Goal: Register for event/course

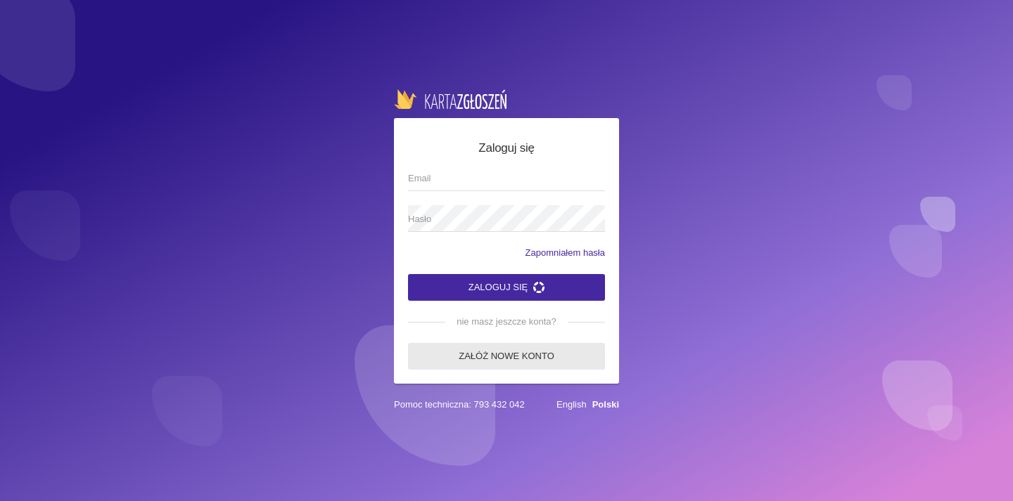
click at [520, 359] on link "Załóż nowe konto" at bounding box center [506, 356] width 197 height 27
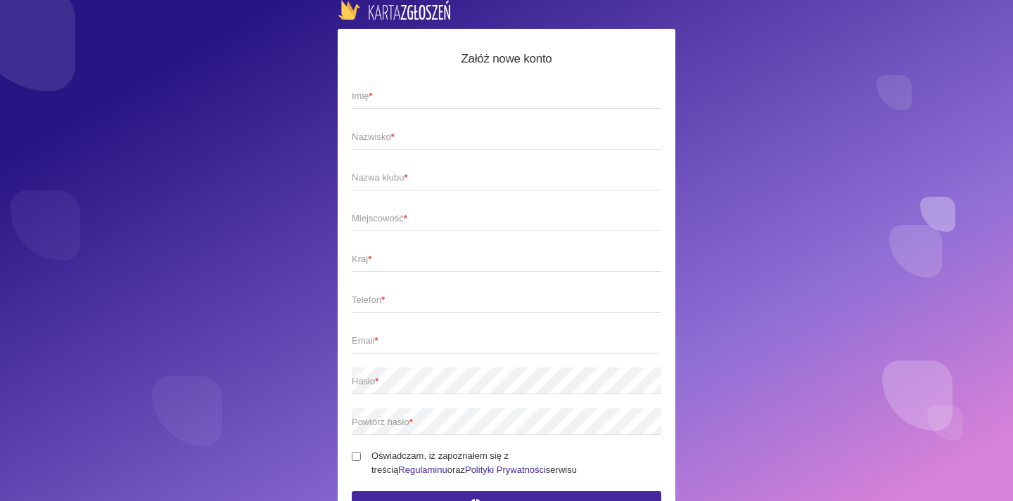
click at [478, 98] on span "Imię *" at bounding box center [499, 96] width 295 height 14
click at [478, 98] on input "Imię *" at bounding box center [506, 95] width 309 height 27
type input "[PERSON_NAME]"
click at [415, 136] on span "Nazwisko *" at bounding box center [499, 137] width 295 height 14
click at [415, 136] on input "Nazwisko *" at bounding box center [506, 136] width 309 height 27
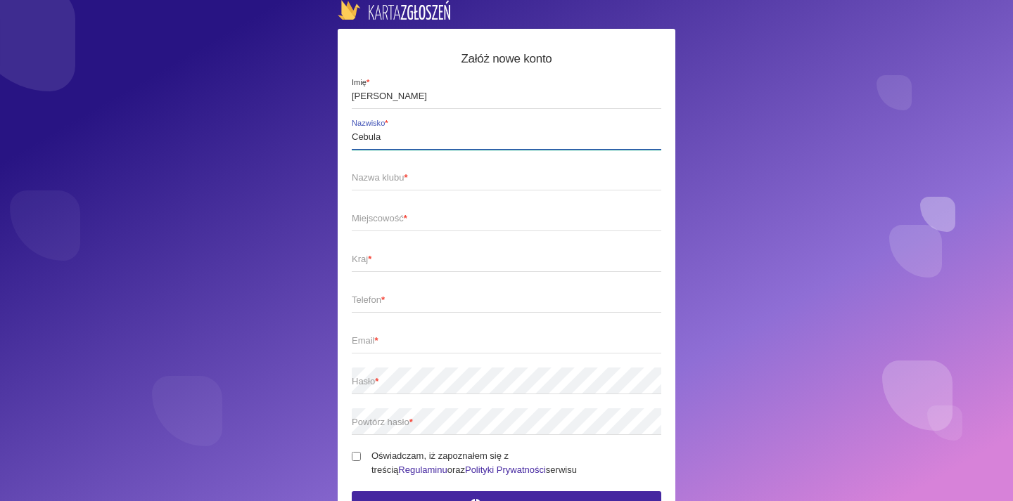
type input "Cebula"
click at [383, 172] on span "Nazwa klubu *" at bounding box center [499, 178] width 295 height 14
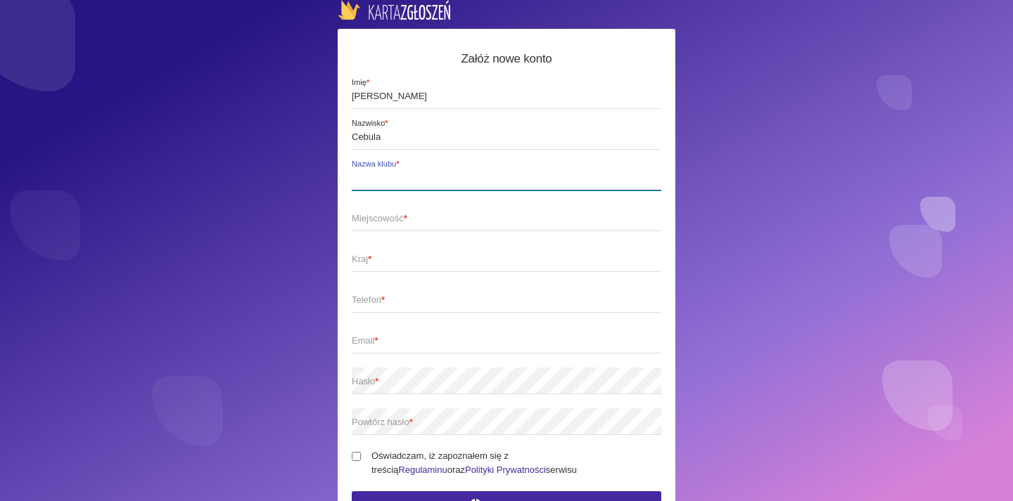
click at [383, 172] on input "Nazwa klubu *" at bounding box center [506, 177] width 309 height 27
type input "Hulaj Space"
click at [382, 221] on span "Miejscowość *" at bounding box center [499, 219] width 295 height 14
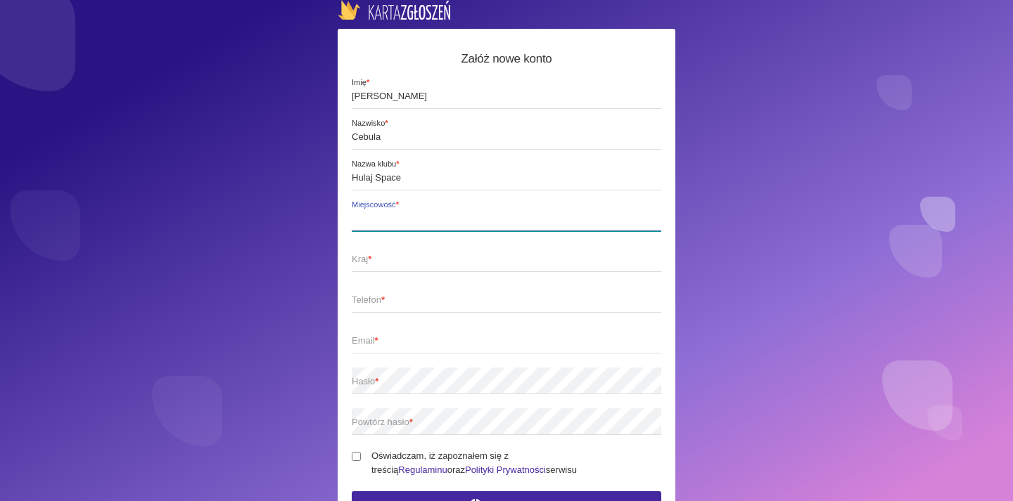
click at [382, 221] on input "Miejscowość *" at bounding box center [506, 218] width 309 height 27
type input "[GEOGRAPHIC_DATA]"
click at [380, 267] on span "Kraj *" at bounding box center [499, 259] width 295 height 14
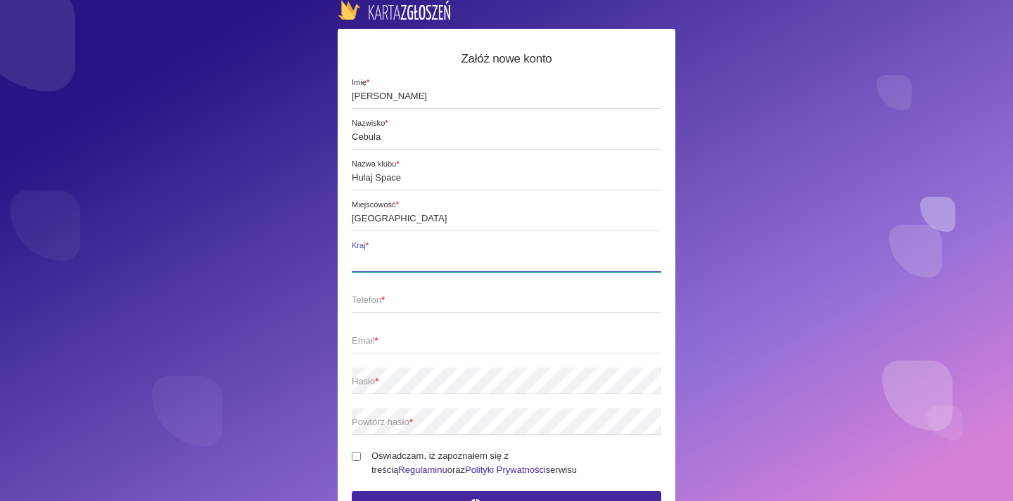
click at [380, 267] on input "Kraj *" at bounding box center [506, 258] width 309 height 27
click at [358, 255] on input "polska" at bounding box center [506, 258] width 309 height 27
type input "Polska"
click at [385, 301] on strong "*" at bounding box center [383, 300] width 4 height 11
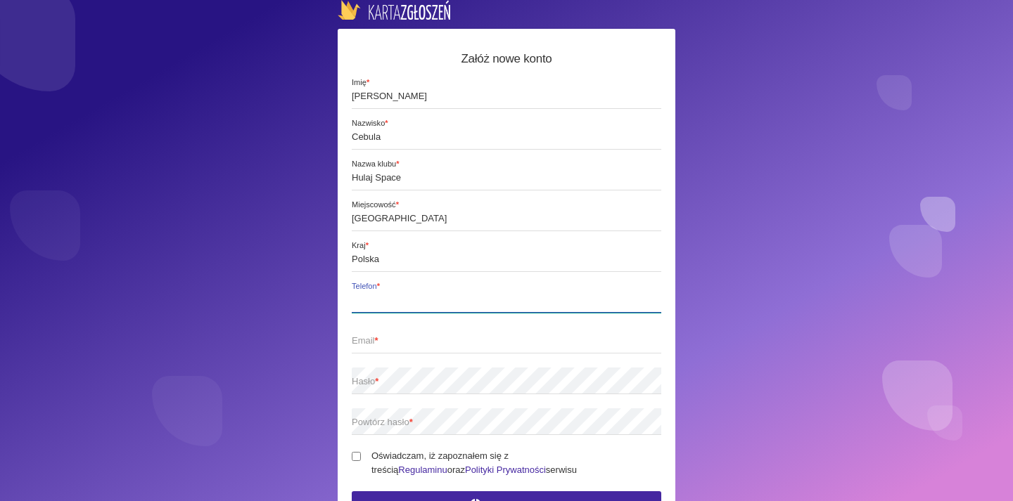
click at [385, 301] on input "Telefon *" at bounding box center [506, 299] width 309 height 27
type input "7"
type input "574508904"
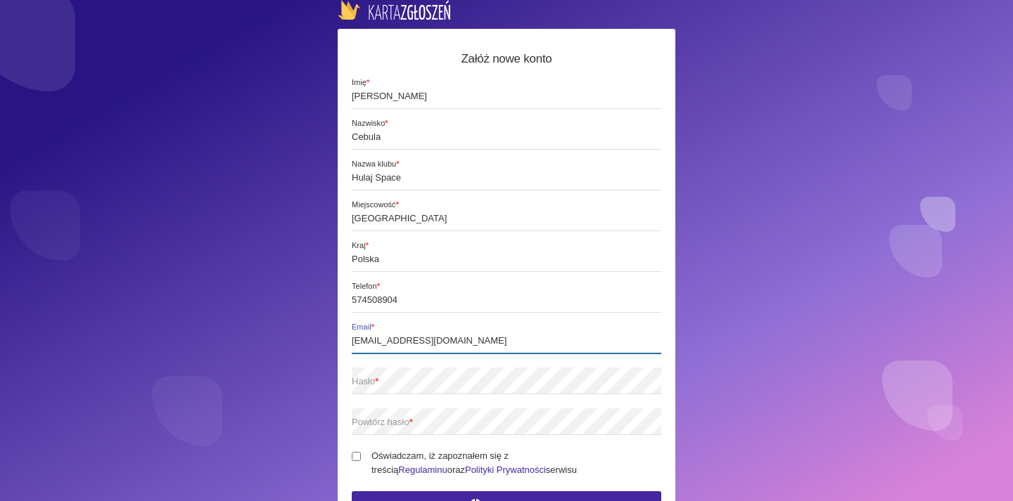
type input "[EMAIL_ADDRESS][DOMAIN_NAME]"
click at [461, 388] on span "Hasło *" at bounding box center [499, 382] width 295 height 14
click at [449, 419] on span "Powtórz hasło *" at bounding box center [499, 423] width 295 height 14
click at [356, 454] on input "Oświadczam, iż zapoznałem się z treścią Regulaminu oraz Polityki Prywatności se…" at bounding box center [356, 456] width 9 height 9
checkbox input "true"
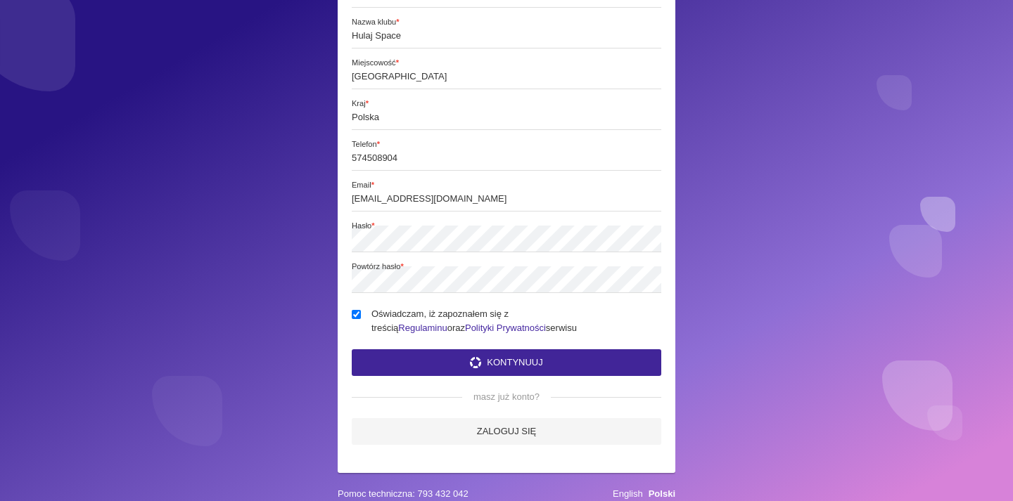
click at [581, 361] on button "Kontynuuj" at bounding box center [506, 363] width 309 height 27
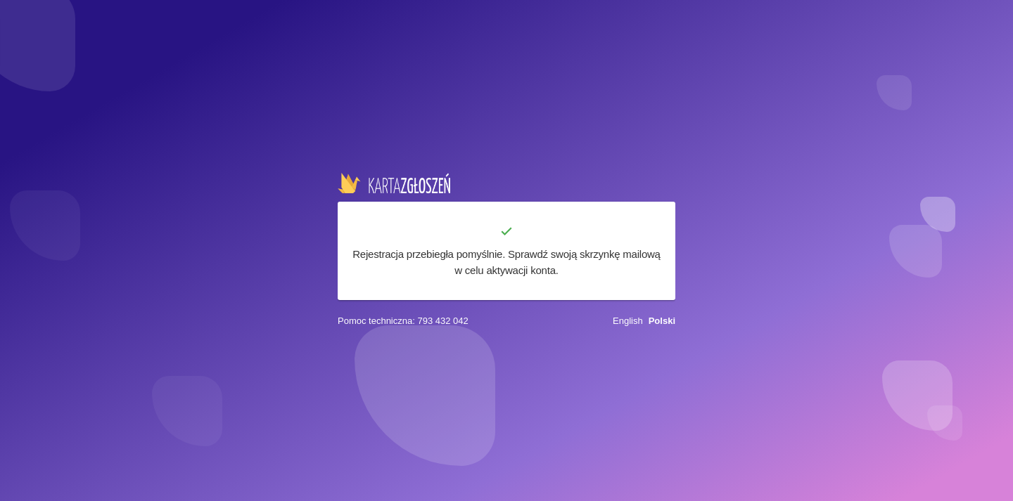
click at [539, 257] on h6 "Rejestracja przebiegła pomyślnie. Sprawdź swoją skrzynkę mailową w celu aktywac…" at bounding box center [506, 262] width 309 height 32
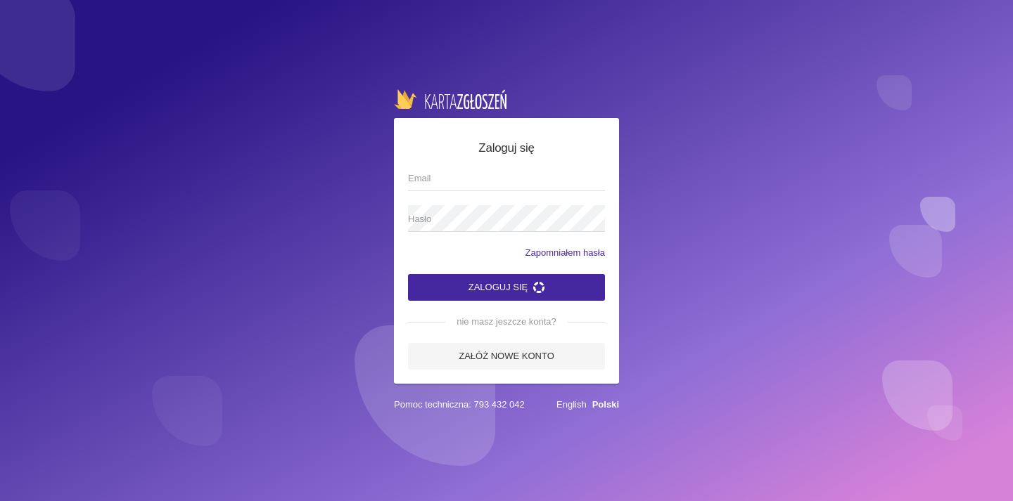
click at [484, 175] on span "Email" at bounding box center [499, 179] width 183 height 14
click at [484, 175] on input "Email" at bounding box center [506, 178] width 197 height 27
type input "[EMAIL_ADDRESS][DOMAIN_NAME]"
click at [444, 219] on span "Hasło" at bounding box center [499, 219] width 183 height 14
click at [506, 287] on button "Zaloguj się" at bounding box center [506, 287] width 197 height 27
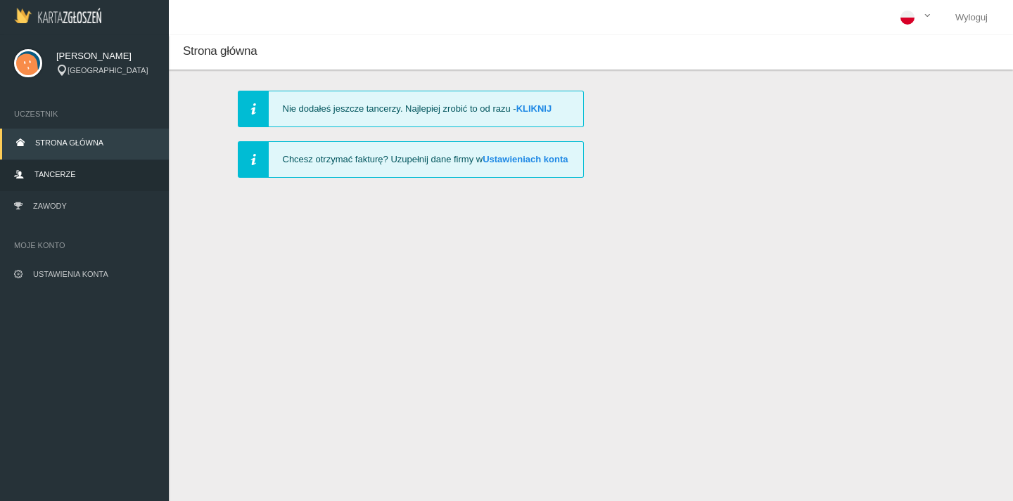
click at [77, 167] on link "Tancerze" at bounding box center [84, 175] width 169 height 31
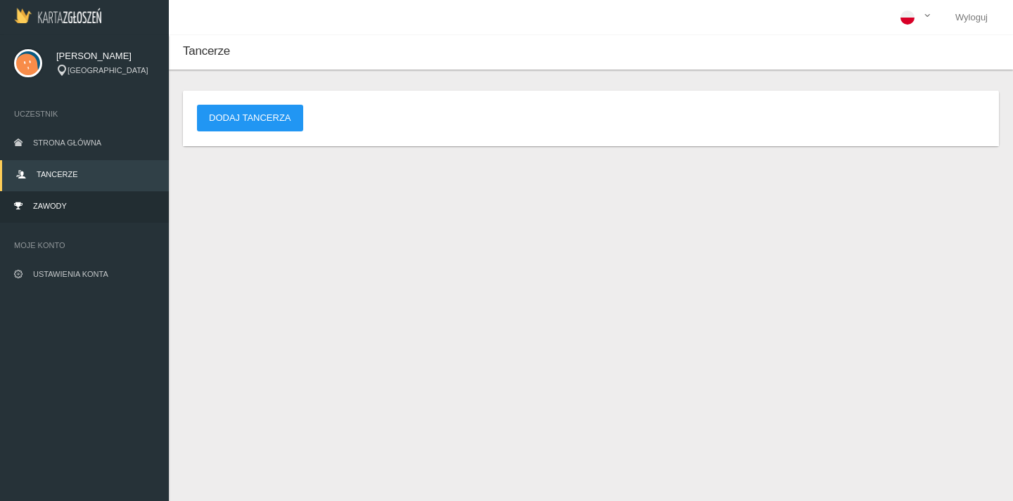
click at [65, 206] on span "Zawody" at bounding box center [50, 206] width 34 height 8
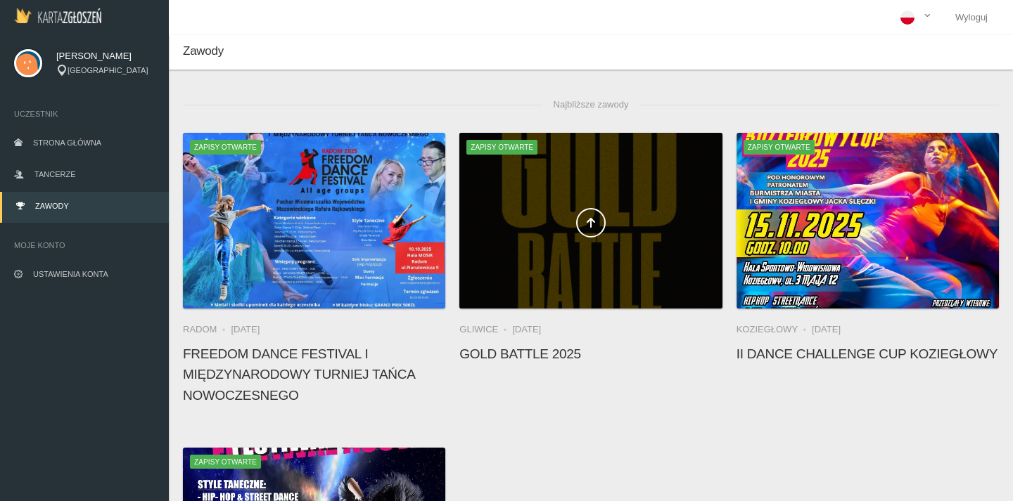
click at [574, 270] on div at bounding box center [590, 221] width 262 height 176
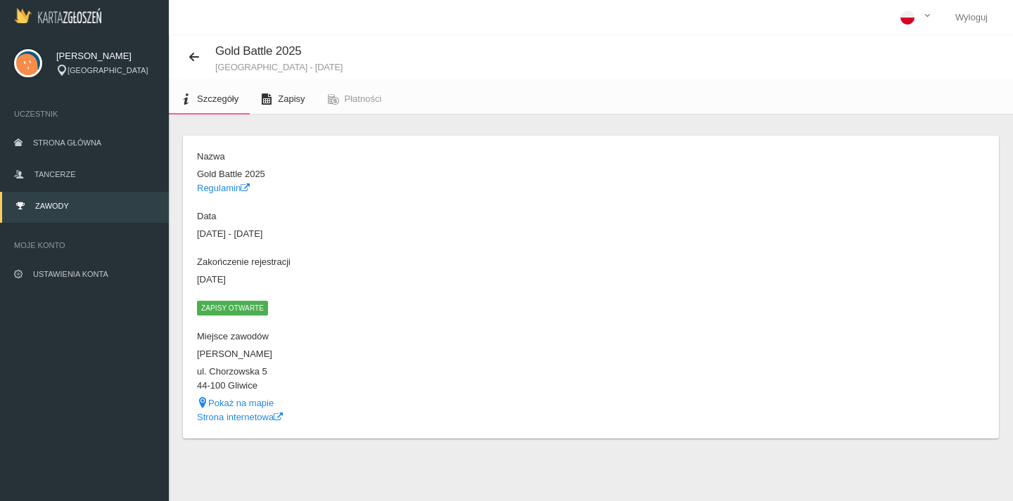
click at [285, 98] on span "Zapisy" at bounding box center [291, 99] width 27 height 11
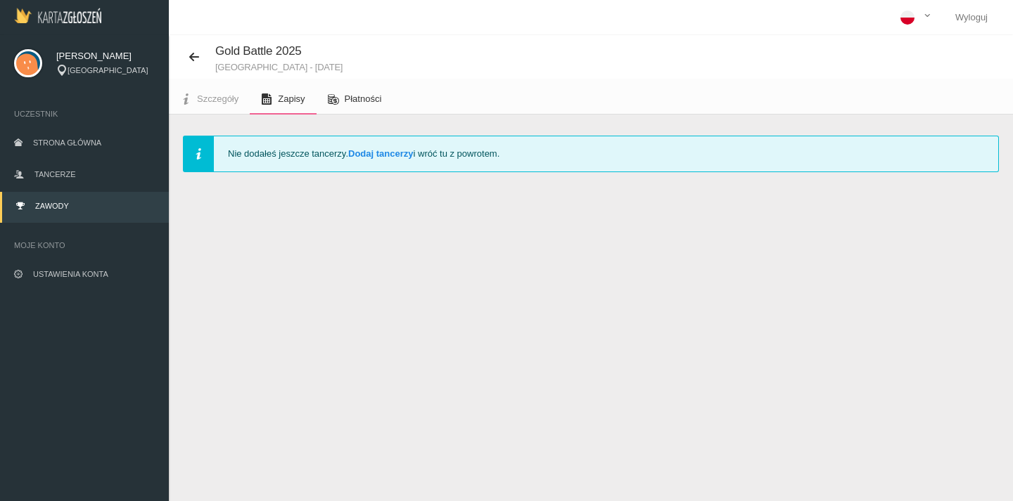
click at [354, 101] on span "Płatności" at bounding box center [363, 99] width 37 height 11
click at [287, 103] on span "Zapisy" at bounding box center [291, 99] width 27 height 11
click at [218, 95] on span "Szczegóły" at bounding box center [217, 99] width 41 height 11
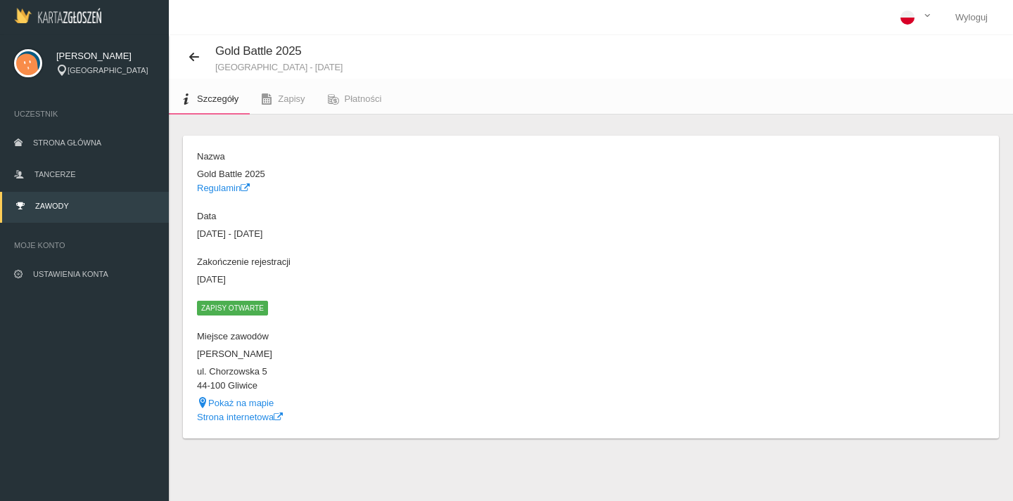
click at [253, 306] on span "Zapisy otwarte" at bounding box center [232, 308] width 71 height 14
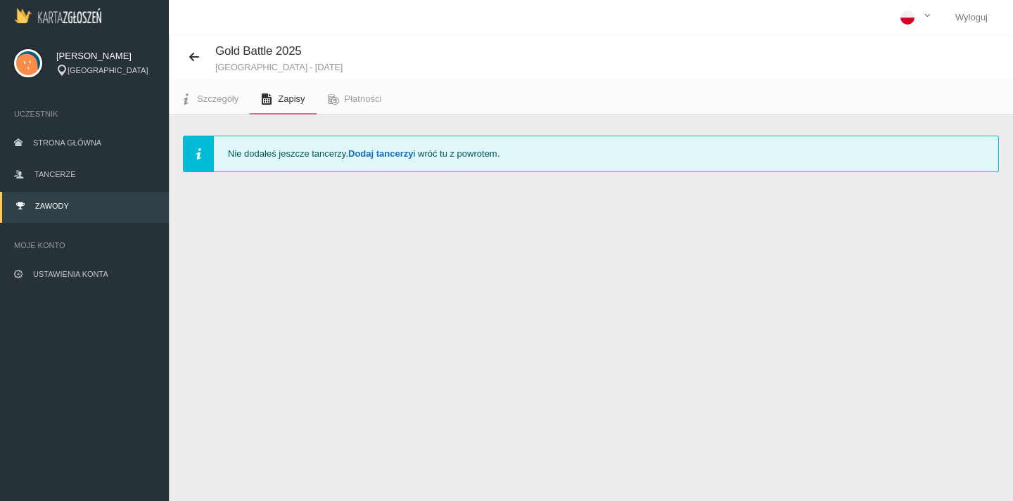
click at [384, 153] on link "Dodaj tancerzy" at bounding box center [380, 153] width 65 height 11
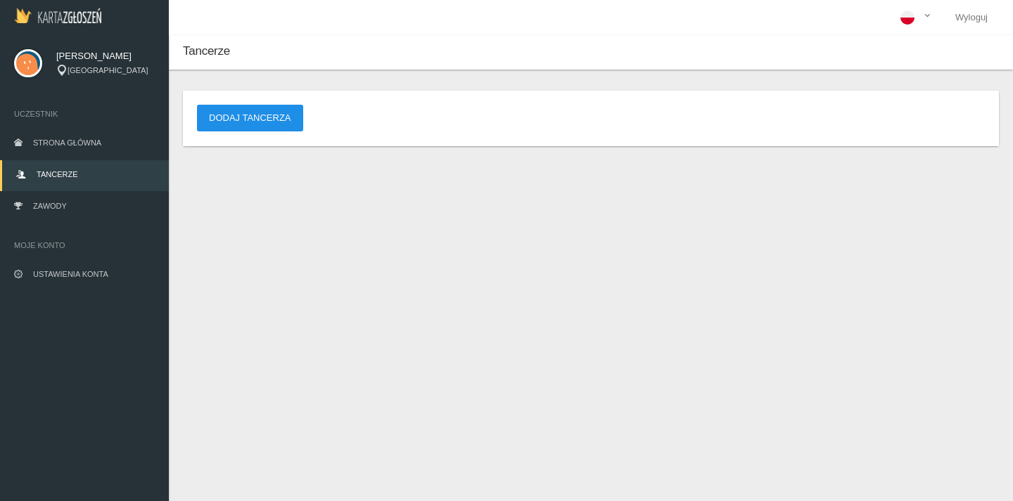
click at [282, 120] on button "Dodaj tancerza" at bounding box center [250, 118] width 106 height 27
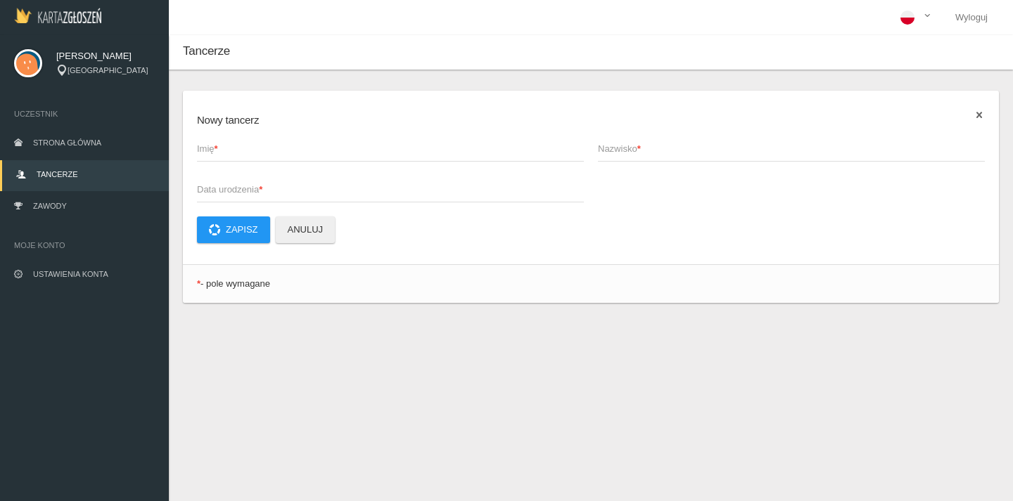
click at [978, 115] on icon at bounding box center [978, 115] width 11 height 11
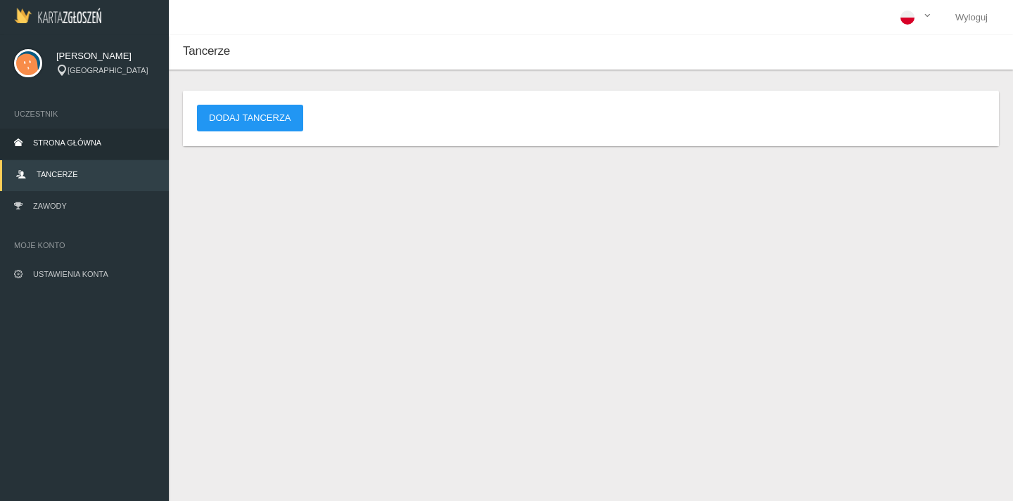
click at [105, 141] on link "Strona główna" at bounding box center [84, 144] width 169 height 31
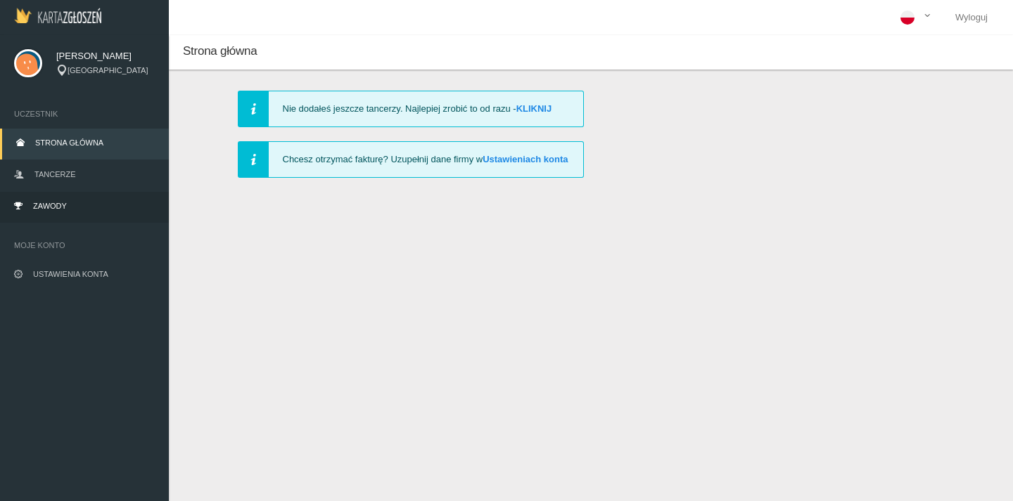
click at [88, 198] on link "Zawody" at bounding box center [84, 207] width 169 height 31
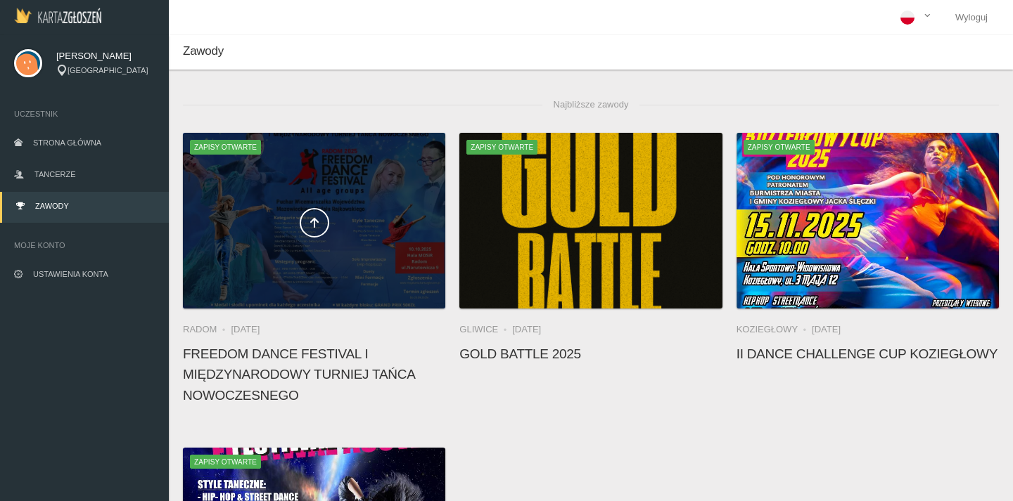
click at [328, 270] on div at bounding box center [314, 221] width 262 height 176
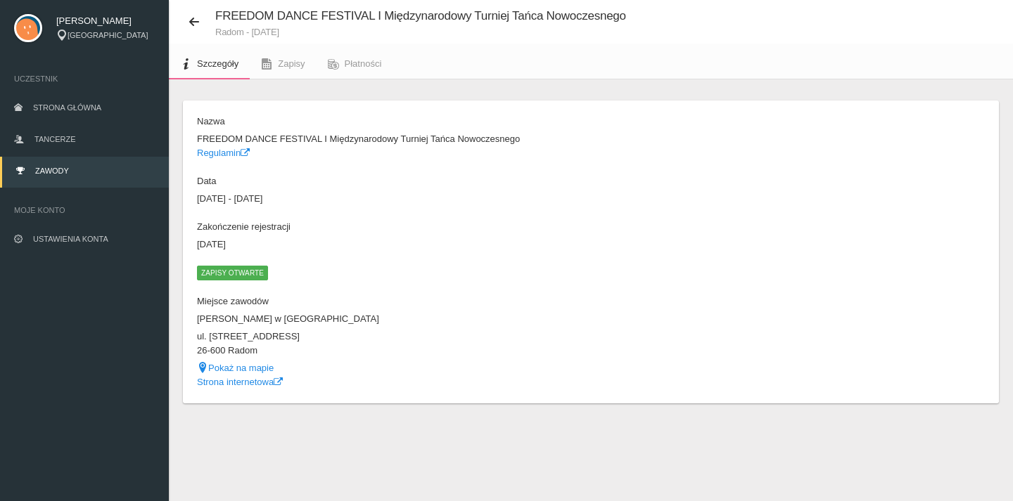
scroll to position [35, 0]
click at [265, 380] on link "Strona internetowa" at bounding box center [240, 382] width 86 height 11
click at [199, 16] on icon at bounding box center [193, 21] width 11 height 11
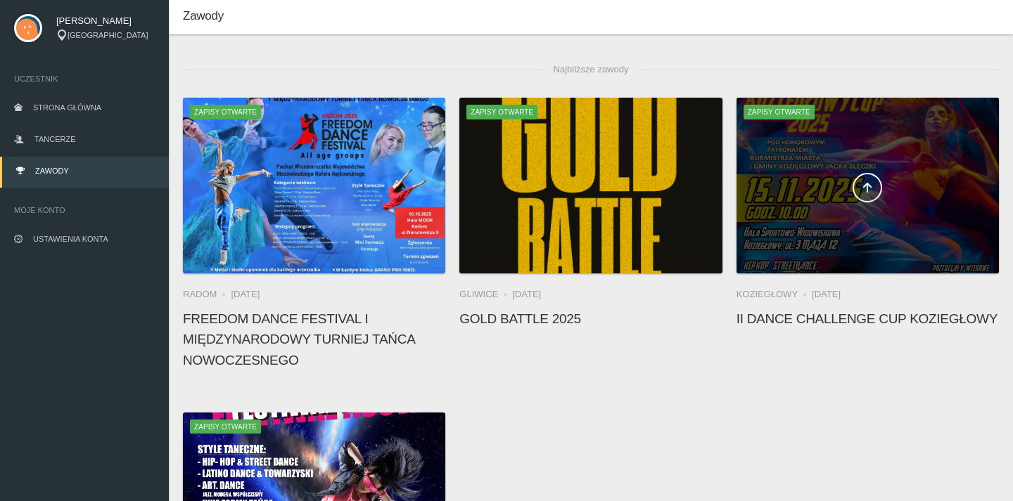
click at [823, 251] on div at bounding box center [867, 186] width 262 height 176
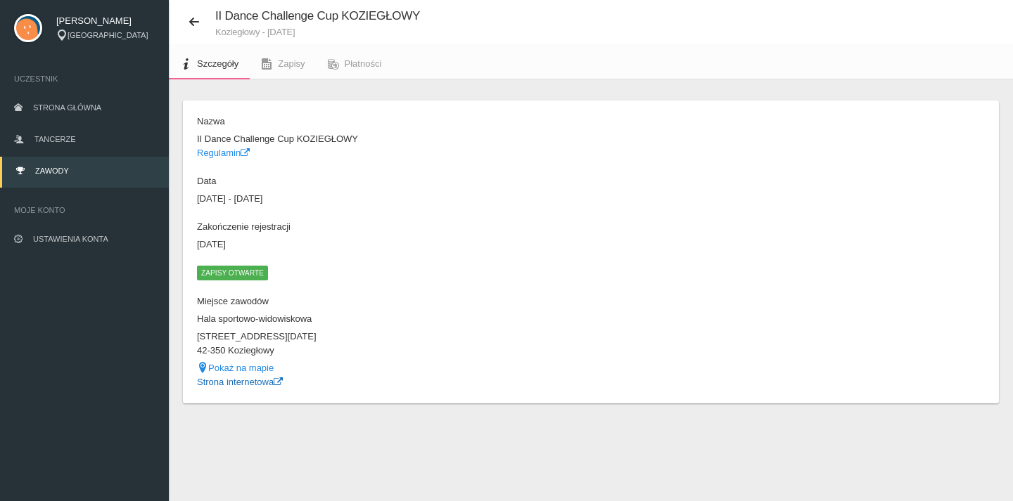
click at [262, 380] on link "Strona internetowa" at bounding box center [240, 382] width 86 height 11
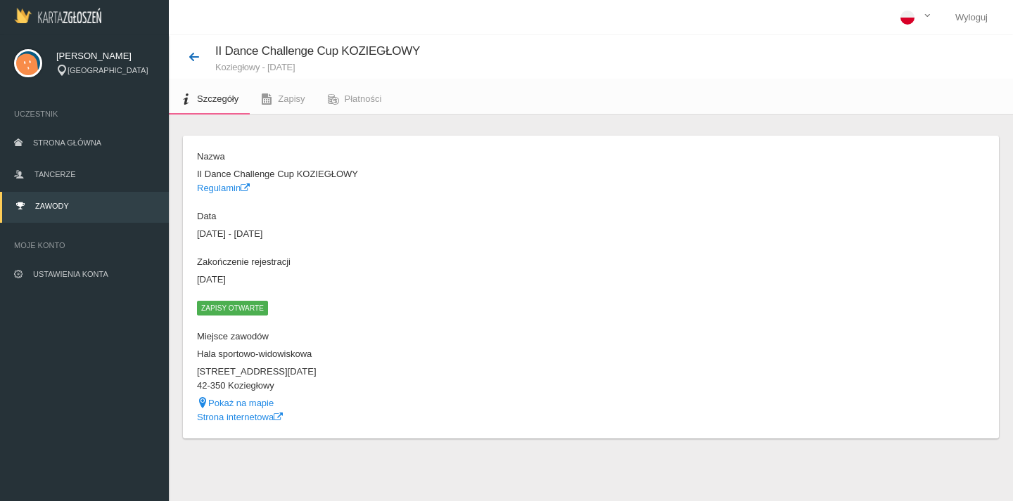
click at [197, 55] on icon at bounding box center [193, 56] width 11 height 11
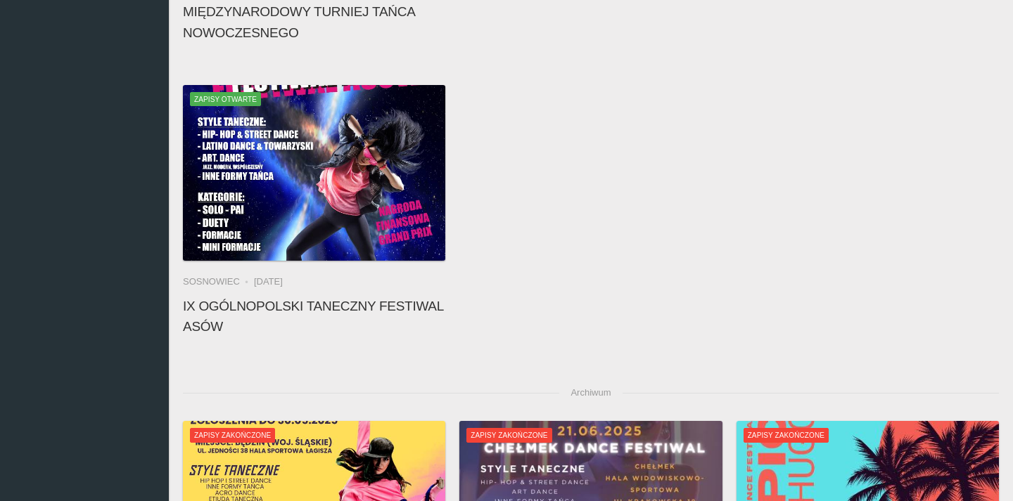
scroll to position [378, 0]
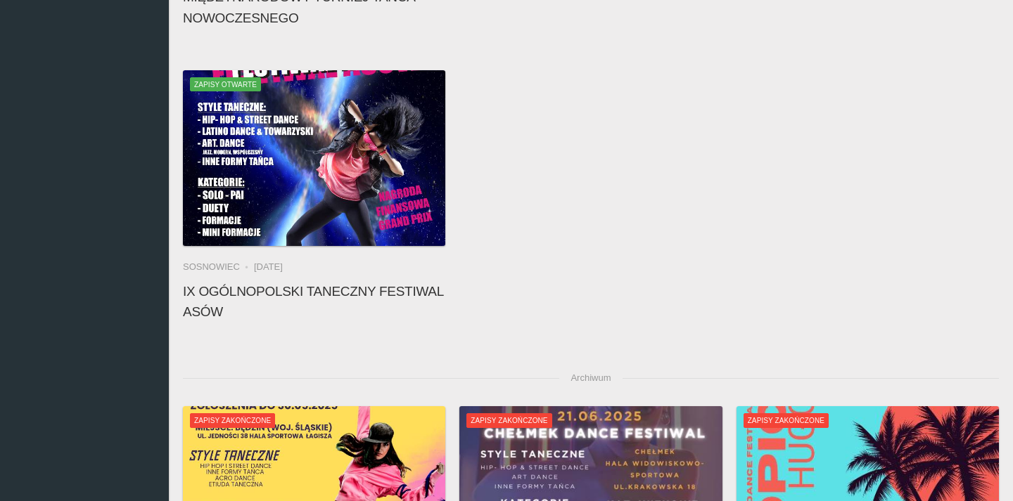
click at [347, 258] on app-competition-card "Zapisy otwarte Sosnowiec [DATE] IX Ogólnopolski Taneczny Festiwal Asów" at bounding box center [314, 199] width 262 height 259
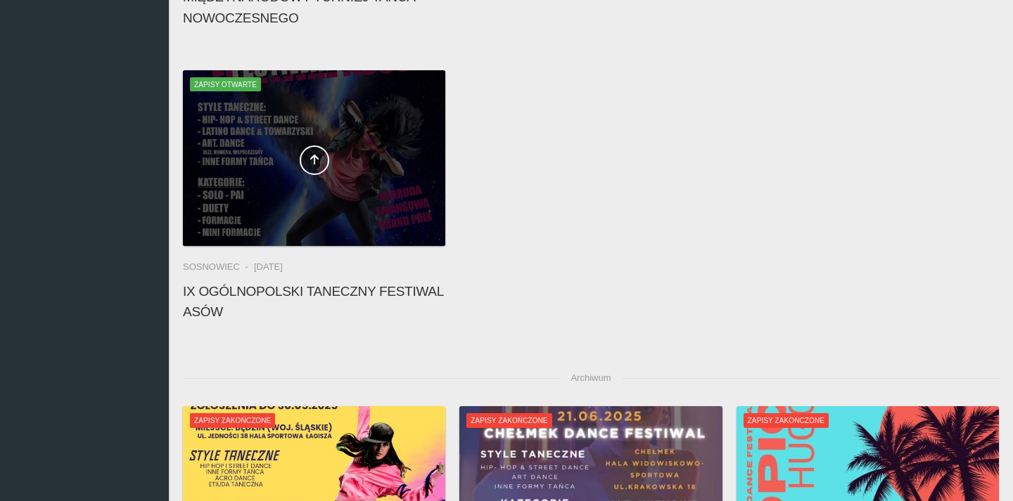
click at [258, 163] on span at bounding box center [314, 161] width 262 height 30
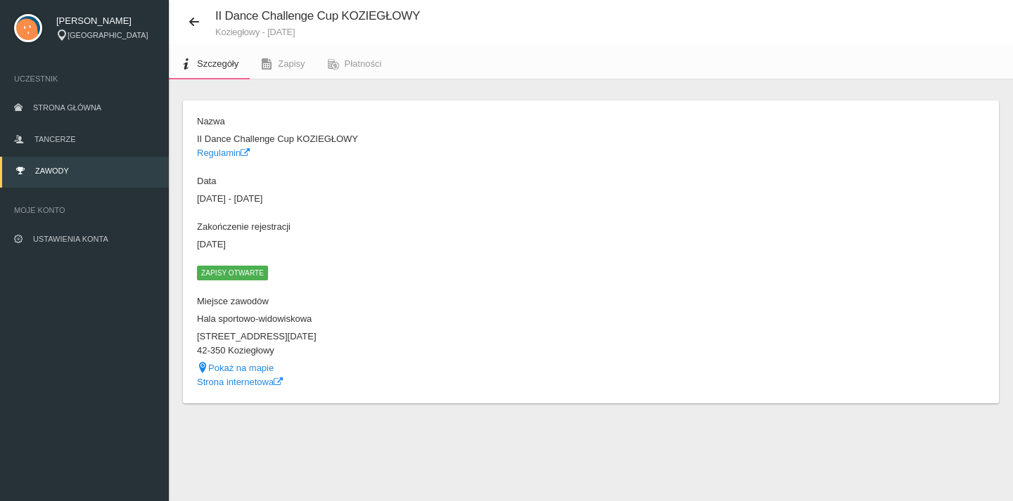
scroll to position [35, 0]
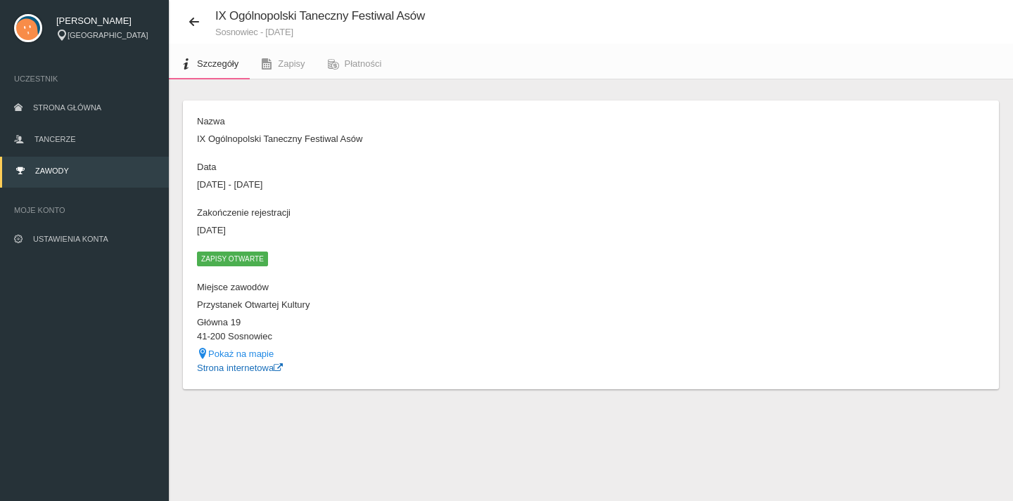
click at [264, 367] on link "Strona internetowa" at bounding box center [240, 368] width 86 height 11
click at [200, 16] on button at bounding box center [199, 22] width 32 height 18
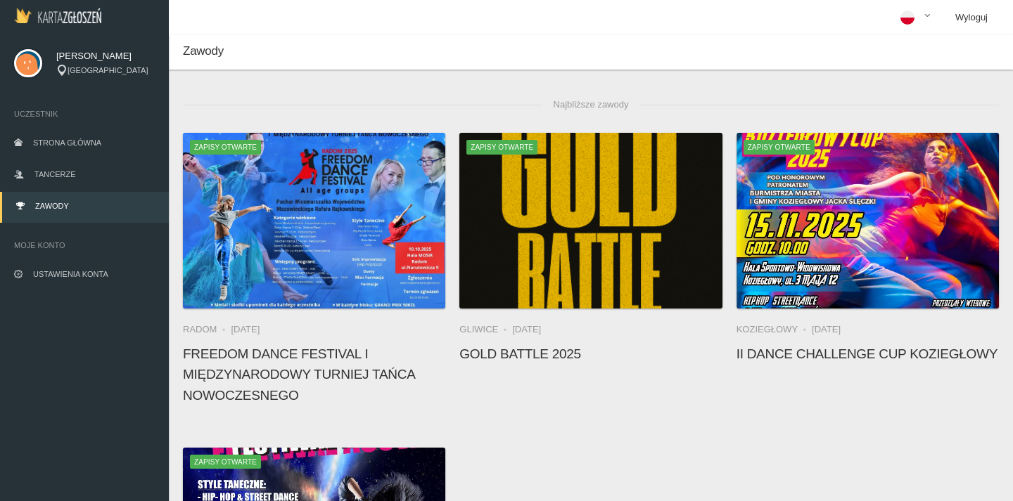
click at [967, 20] on link "Wyloguj" at bounding box center [971, 17] width 55 height 35
